Goal: Entertainment & Leisure: Consume media (video, audio)

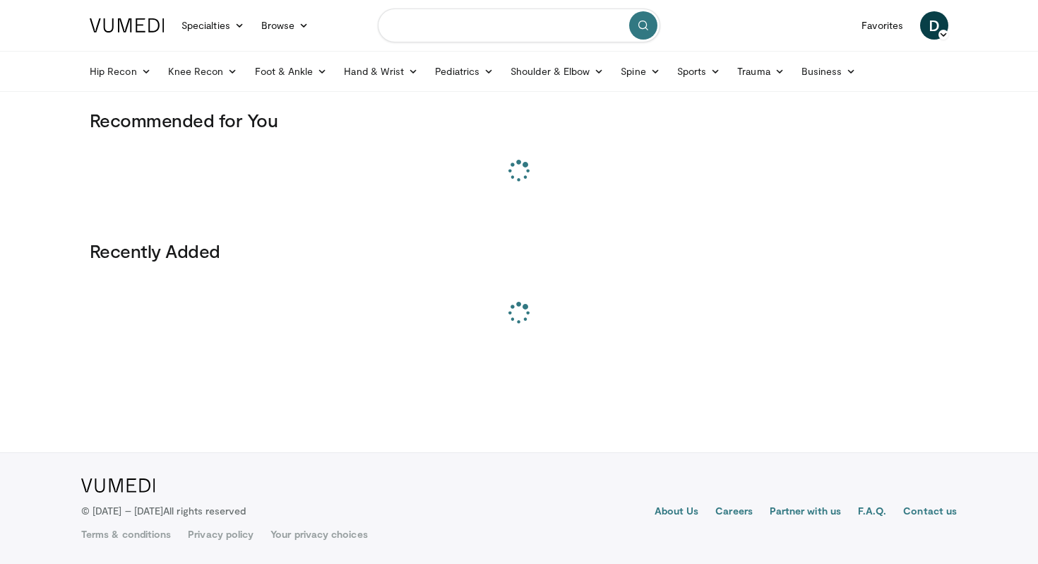
click at [483, 17] on input "Search topics, interventions" at bounding box center [519, 25] width 282 height 34
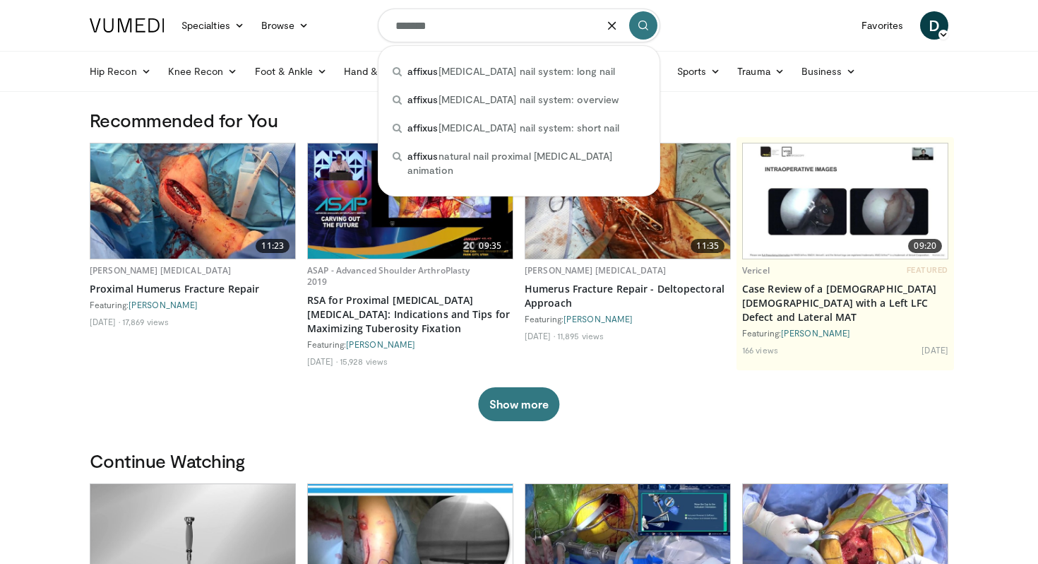
type input "*******"
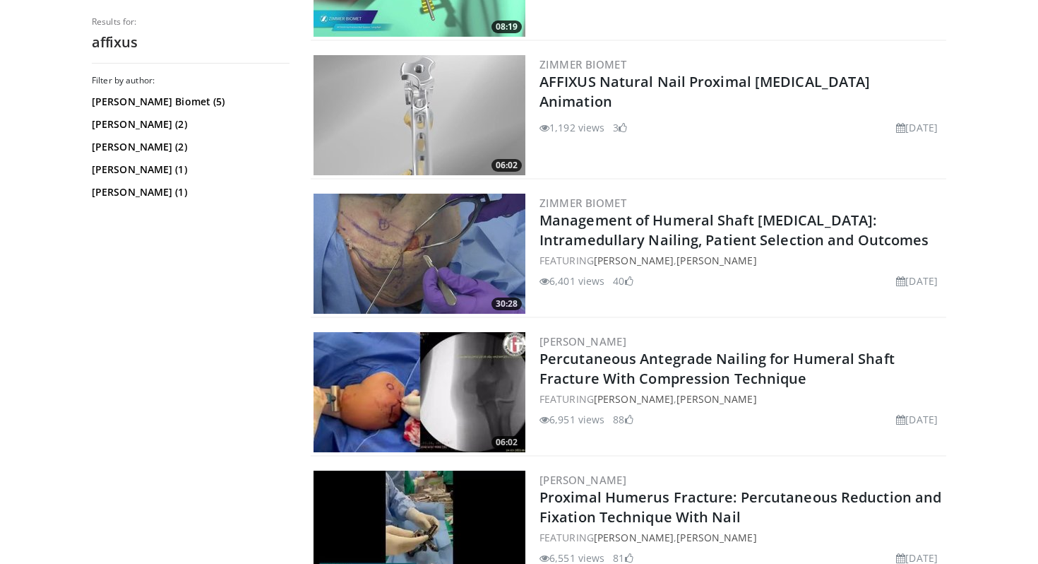
scroll to position [471, 0]
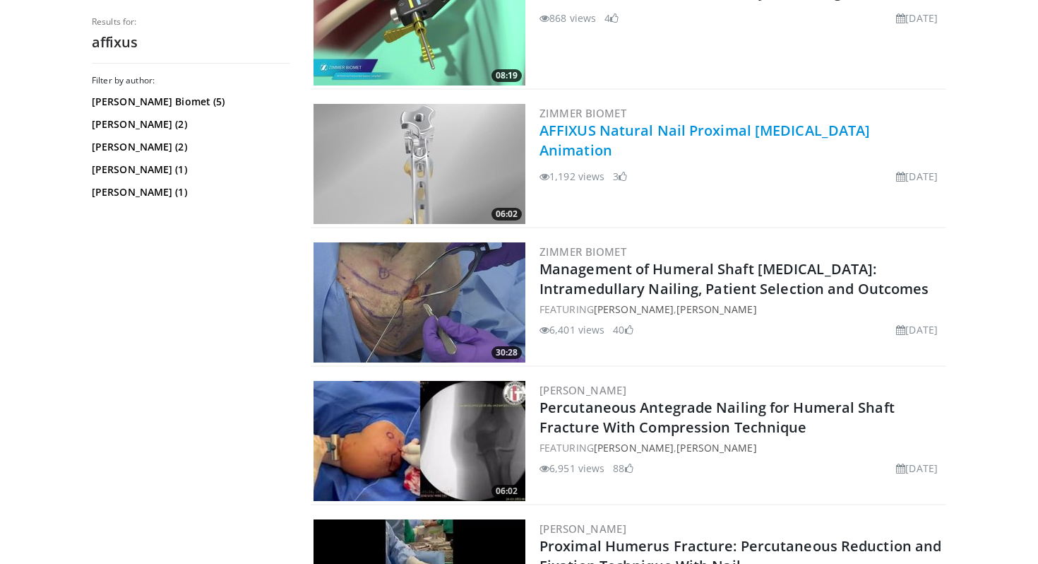
click at [684, 138] on link "AFFIXUS Natural Nail Proximal [MEDICAL_DATA] Animation" at bounding box center [705, 140] width 330 height 39
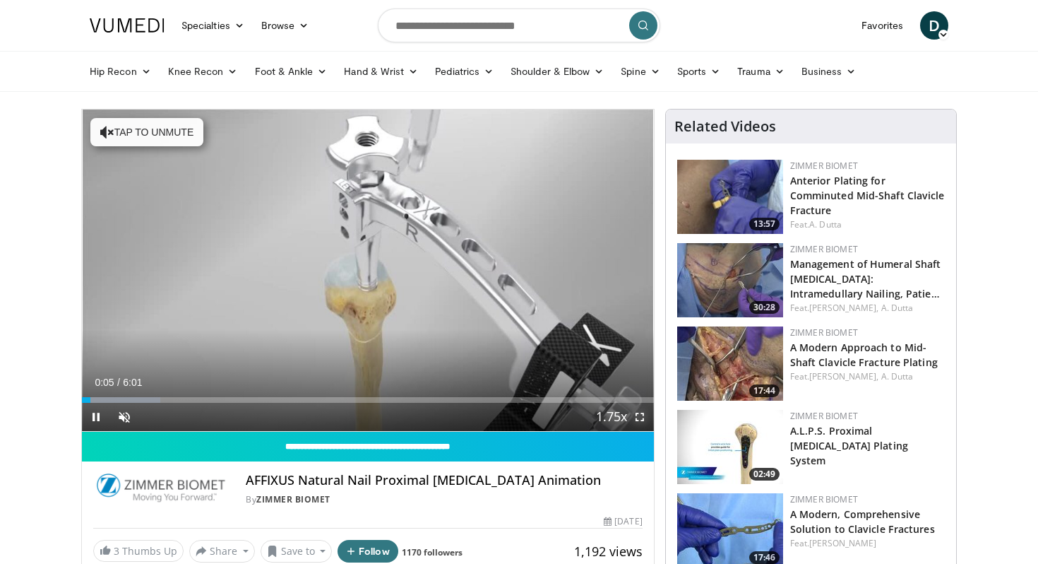
click at [645, 419] on span "Video Player" at bounding box center [640, 417] width 28 height 28
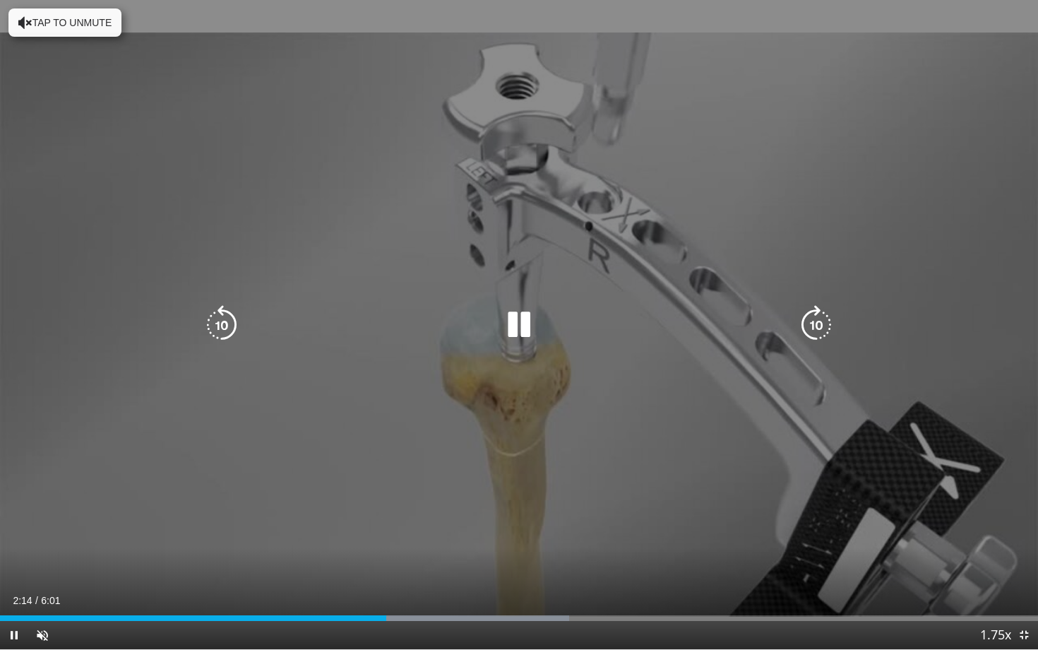
click at [207, 336] on icon "Video Player" at bounding box center [222, 325] width 40 height 40
click at [456, 345] on div "10 seconds Tap to unmute" at bounding box center [519, 324] width 1038 height 649
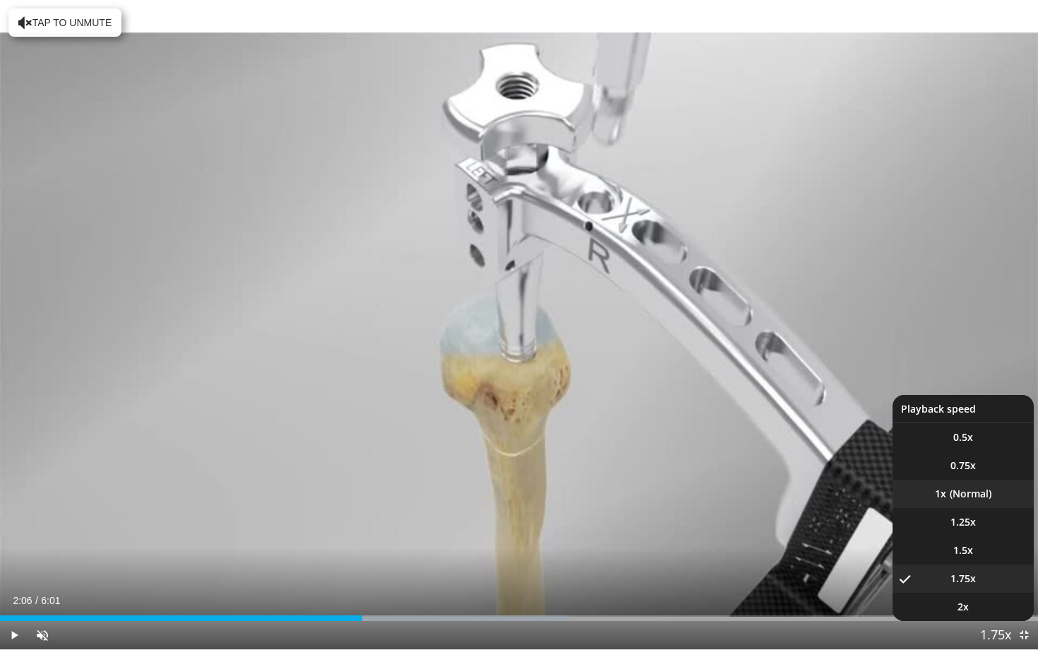
click at [988, 498] on li "1x" at bounding box center [963, 494] width 141 height 28
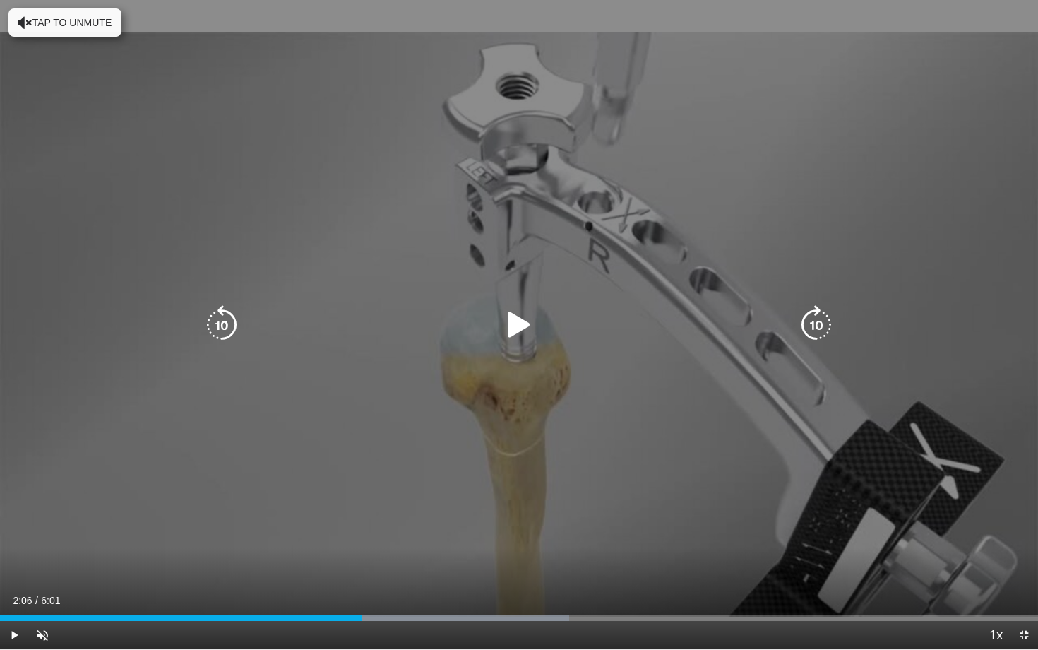
click at [540, 323] on div "Video Player" at bounding box center [519, 325] width 623 height 28
click at [530, 323] on icon "Video Player" at bounding box center [519, 325] width 40 height 40
click at [524, 371] on div "10 seconds Tap to unmute" at bounding box center [519, 324] width 1038 height 649
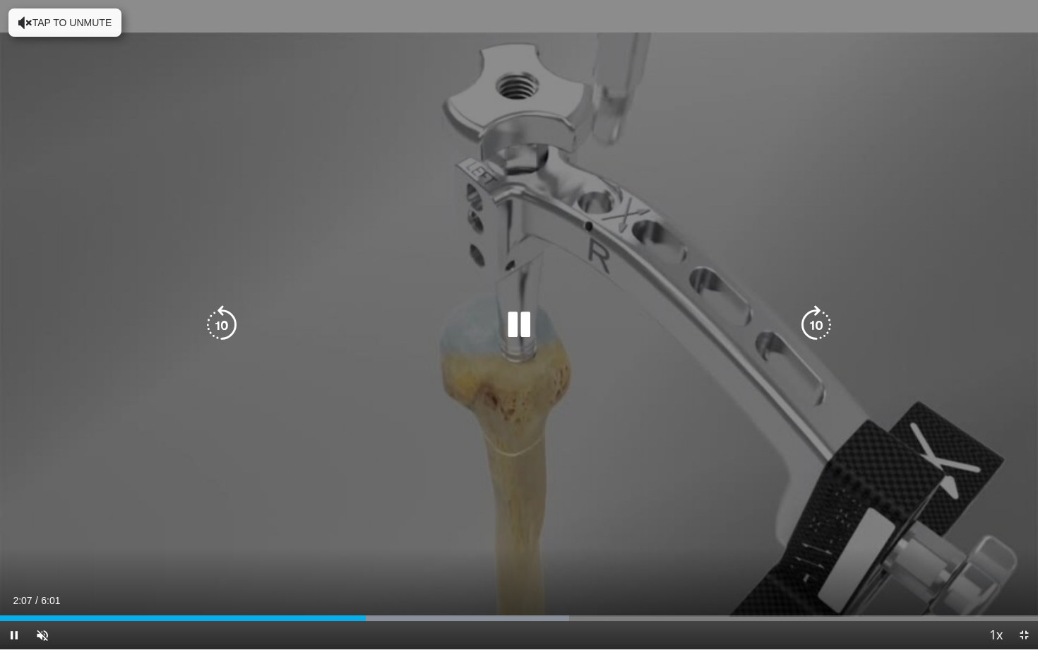
click at [518, 321] on icon "Video Player" at bounding box center [519, 325] width 40 height 40
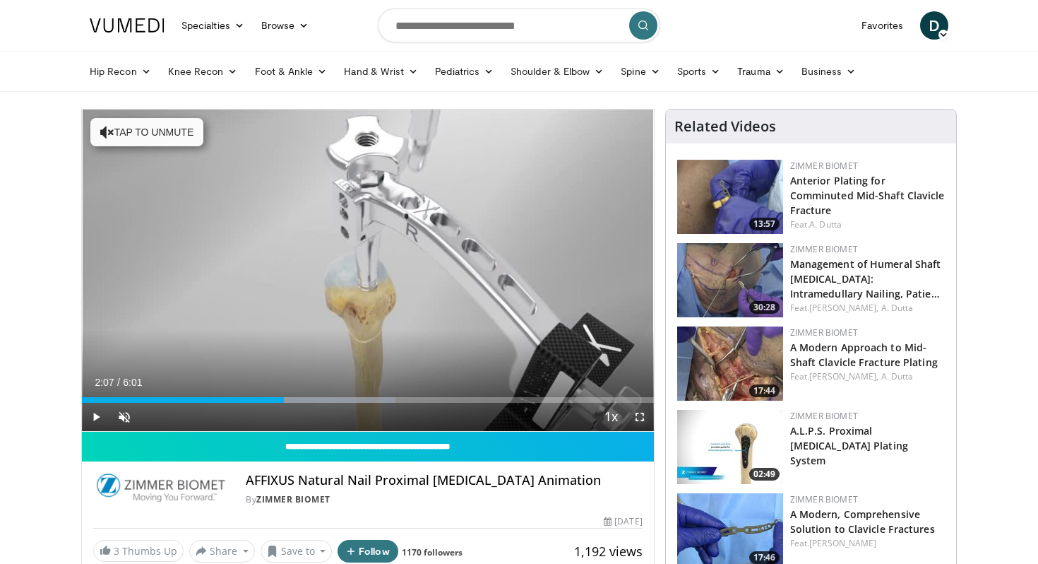
click at [640, 410] on span "Video Player" at bounding box center [640, 417] width 28 height 28
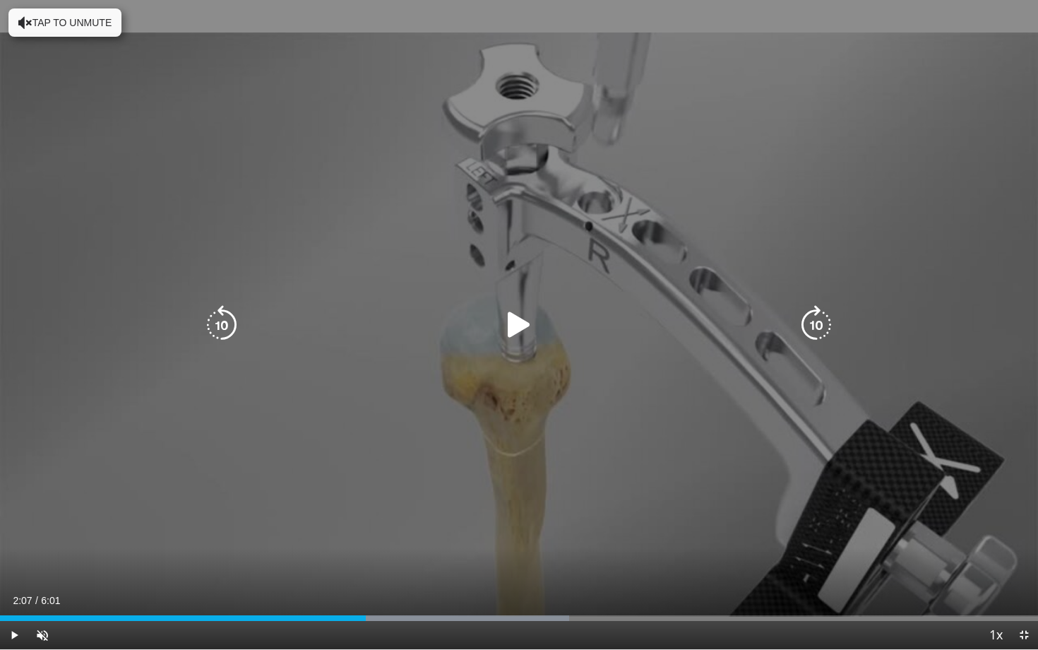
click at [225, 323] on icon "Video Player" at bounding box center [222, 325] width 40 height 40
click at [509, 330] on icon "Video Player" at bounding box center [519, 325] width 40 height 40
click at [525, 324] on icon "Video Player" at bounding box center [519, 325] width 40 height 40
click at [213, 339] on icon "Video Player" at bounding box center [222, 325] width 40 height 40
click at [518, 328] on icon "Video Player" at bounding box center [519, 325] width 40 height 40
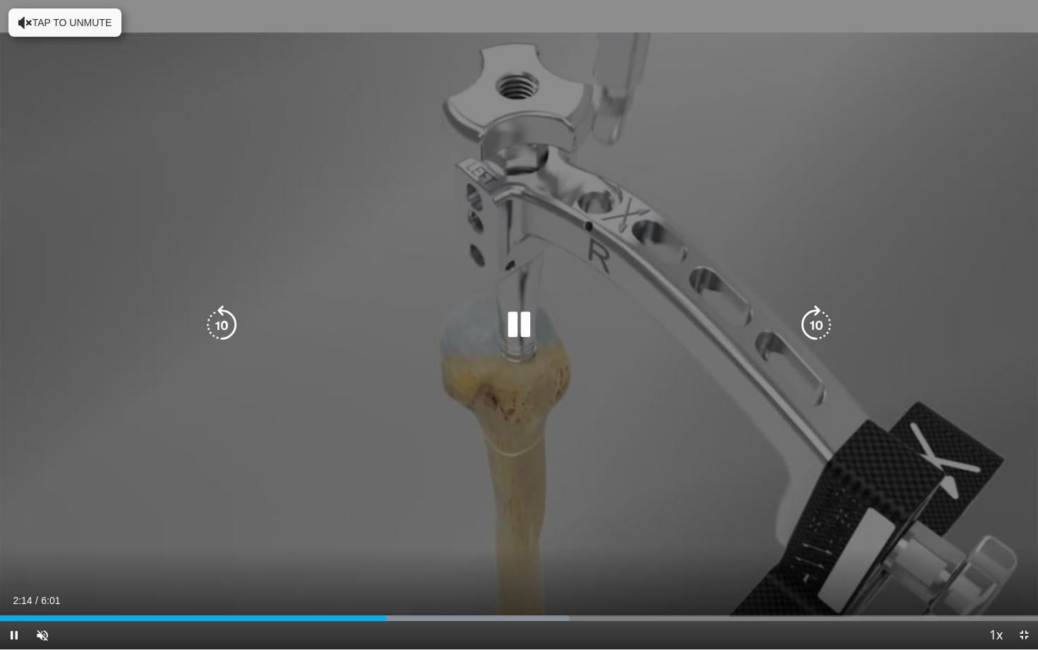
click at [519, 330] on icon "Video Player" at bounding box center [519, 325] width 40 height 40
click at [234, 317] on icon "Video Player" at bounding box center [222, 325] width 40 height 40
click at [520, 324] on icon "Video Player" at bounding box center [519, 325] width 40 height 40
click at [526, 326] on icon "Video Player" at bounding box center [519, 325] width 40 height 40
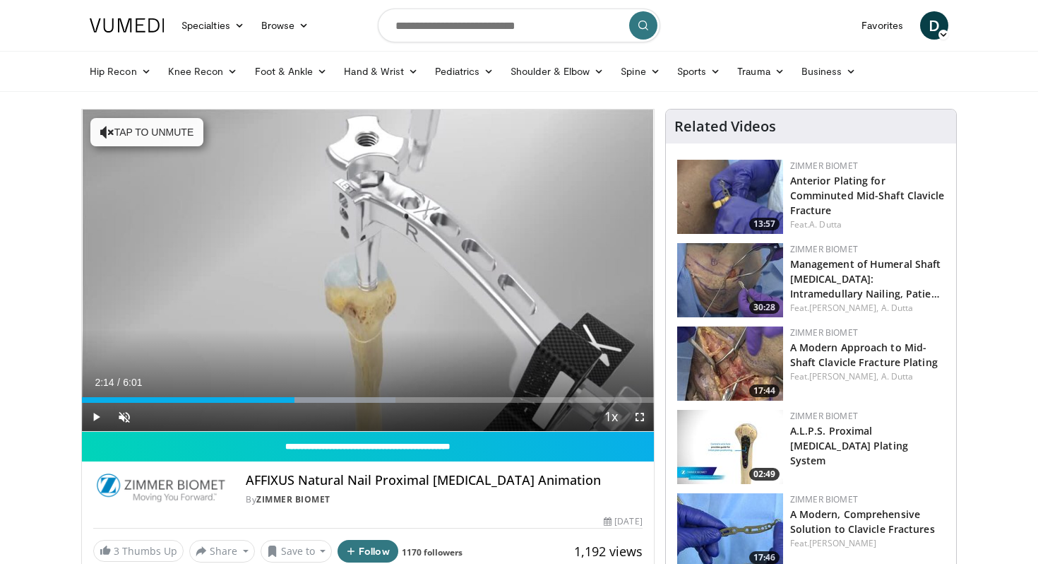
click at [636, 412] on span "Video Player" at bounding box center [640, 417] width 28 height 28
click at [433, 268] on div "Video Player" at bounding box center [367, 270] width 343 height 28
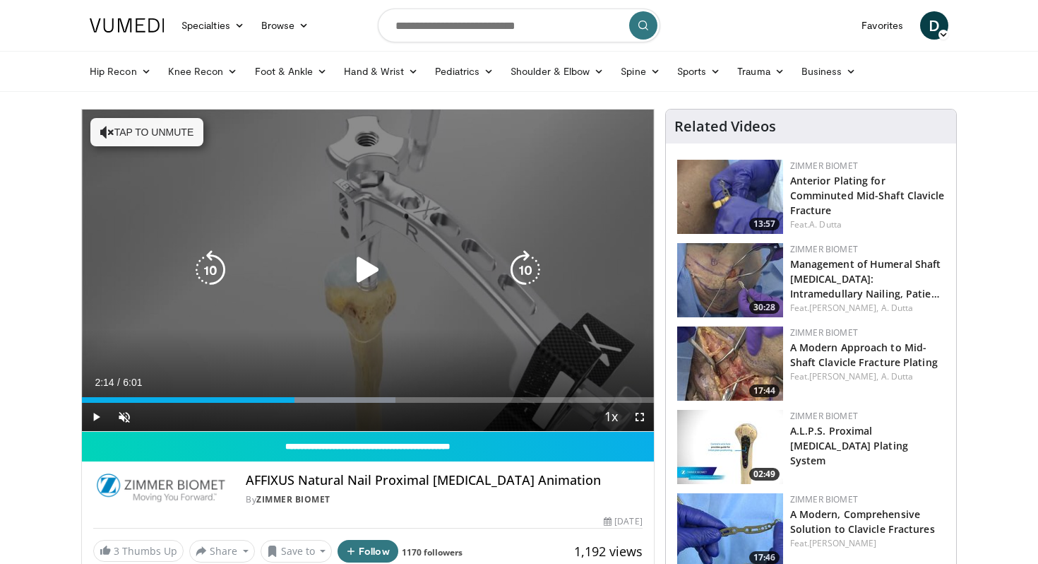
click at [368, 271] on icon "Video Player" at bounding box center [368, 270] width 40 height 40
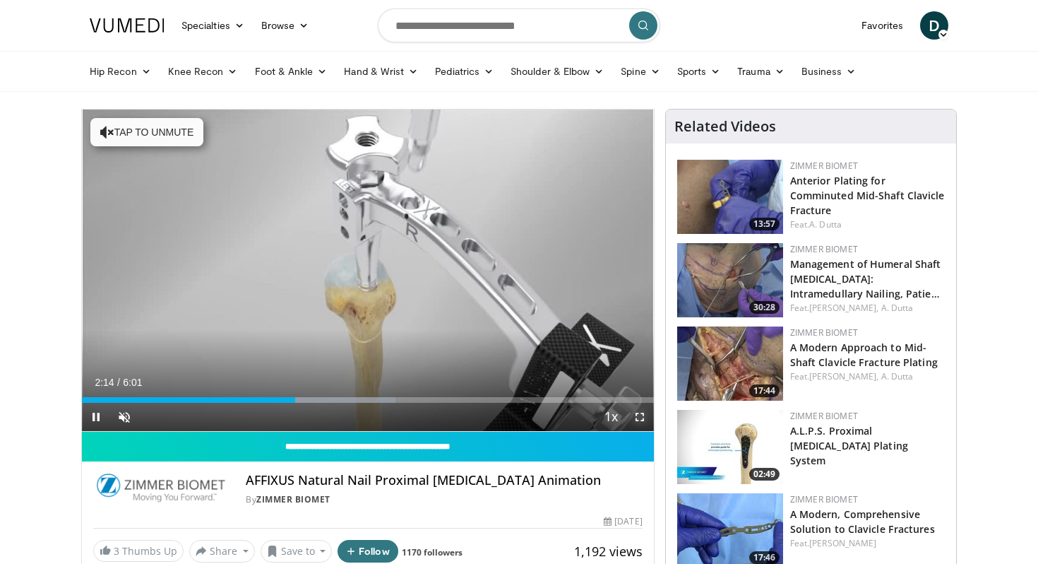
click at [647, 412] on span "Video Player" at bounding box center [640, 417] width 28 height 28
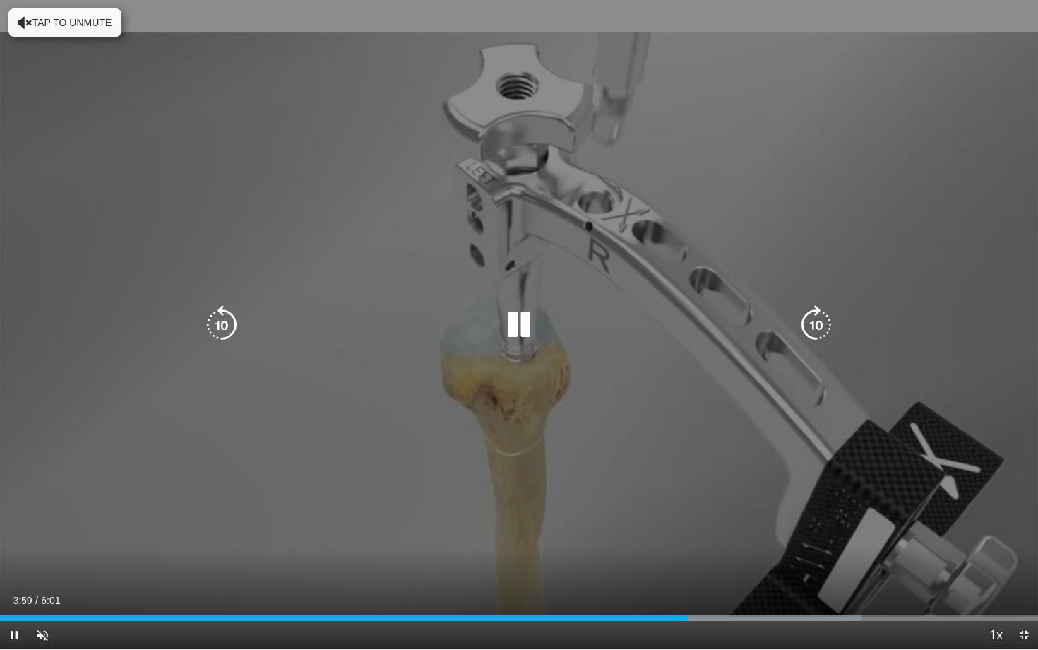
click at [705, 16] on div "10 seconds Tap to unmute" at bounding box center [519, 324] width 1038 height 649
